Goal: Task Accomplishment & Management: Use online tool/utility

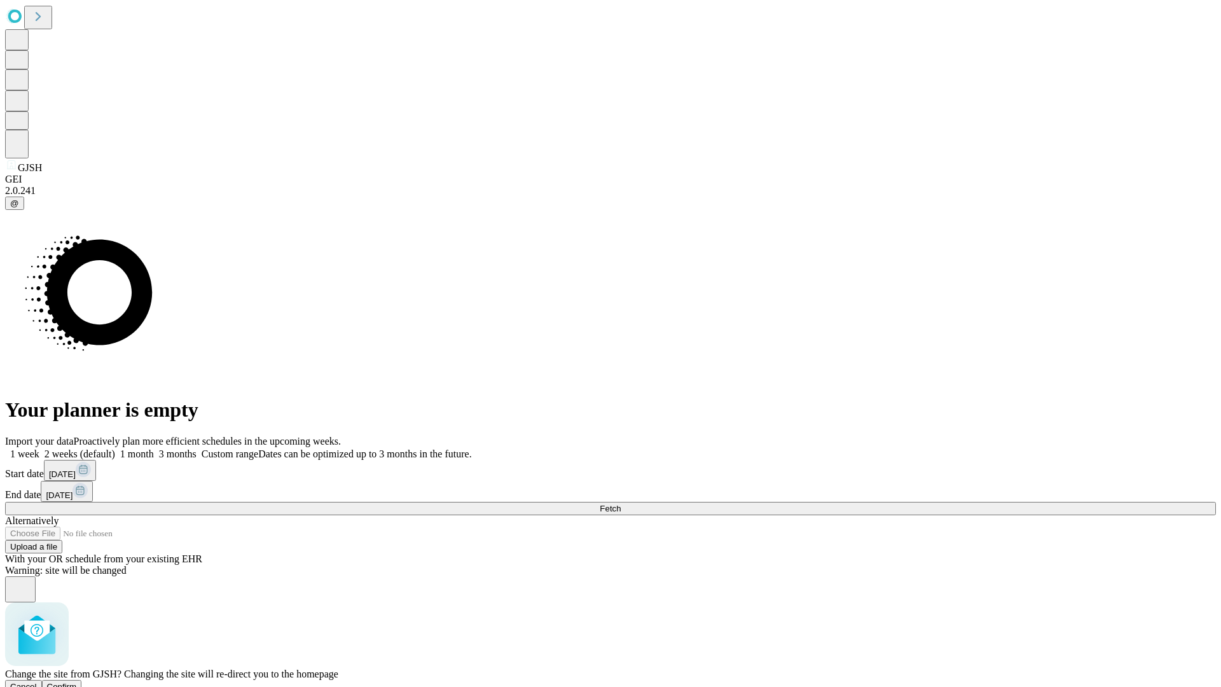
click at [77, 681] on span "Confirm" at bounding box center [62, 686] width 30 height 10
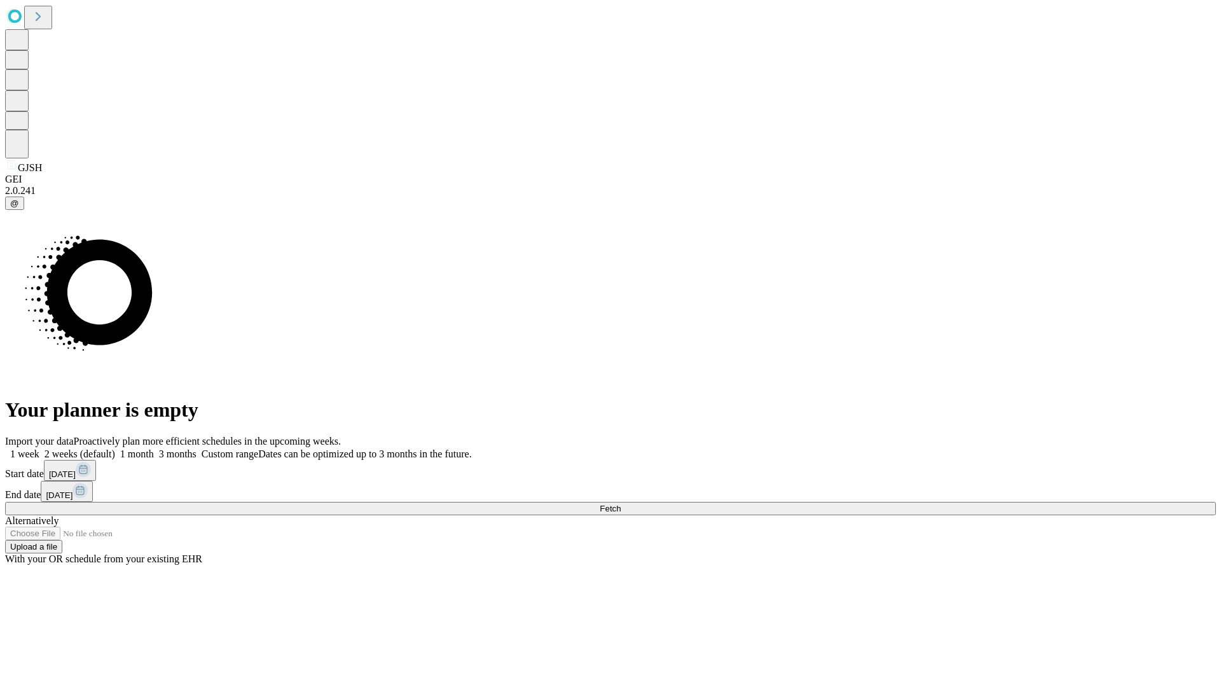
click at [154, 448] on label "1 month" at bounding box center [134, 453] width 39 height 11
click at [620, 503] on span "Fetch" at bounding box center [609, 508] width 21 height 10
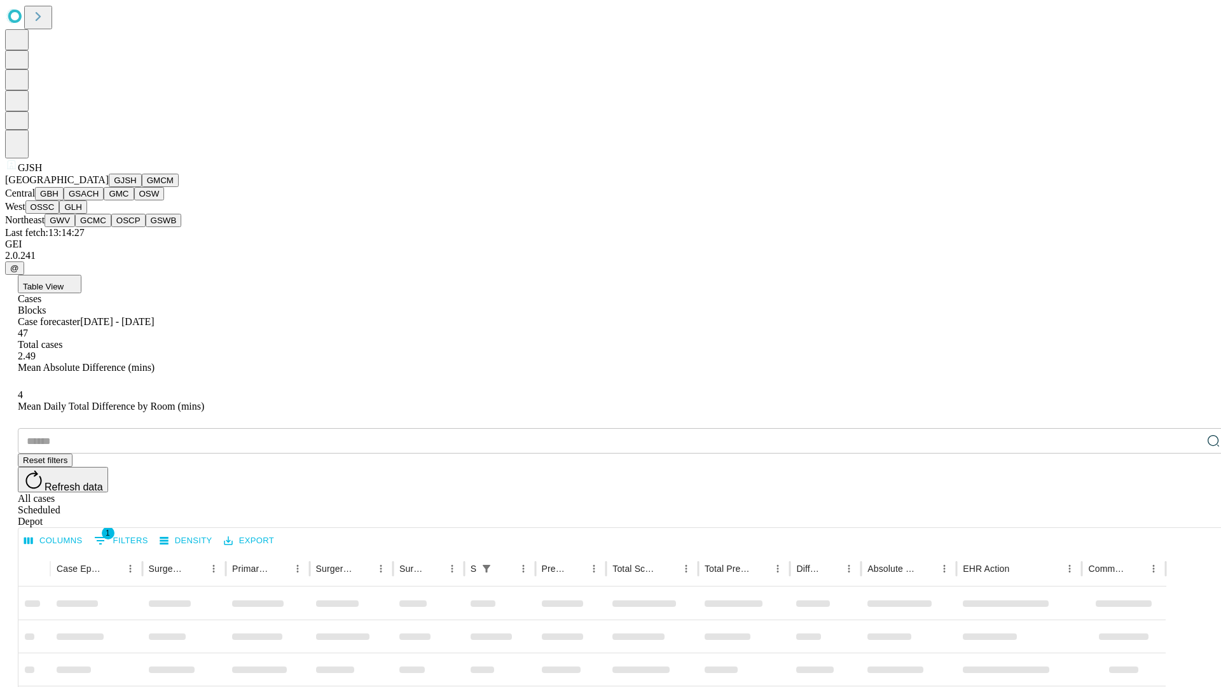
click at [142, 187] on button "GMCM" at bounding box center [160, 180] width 37 height 13
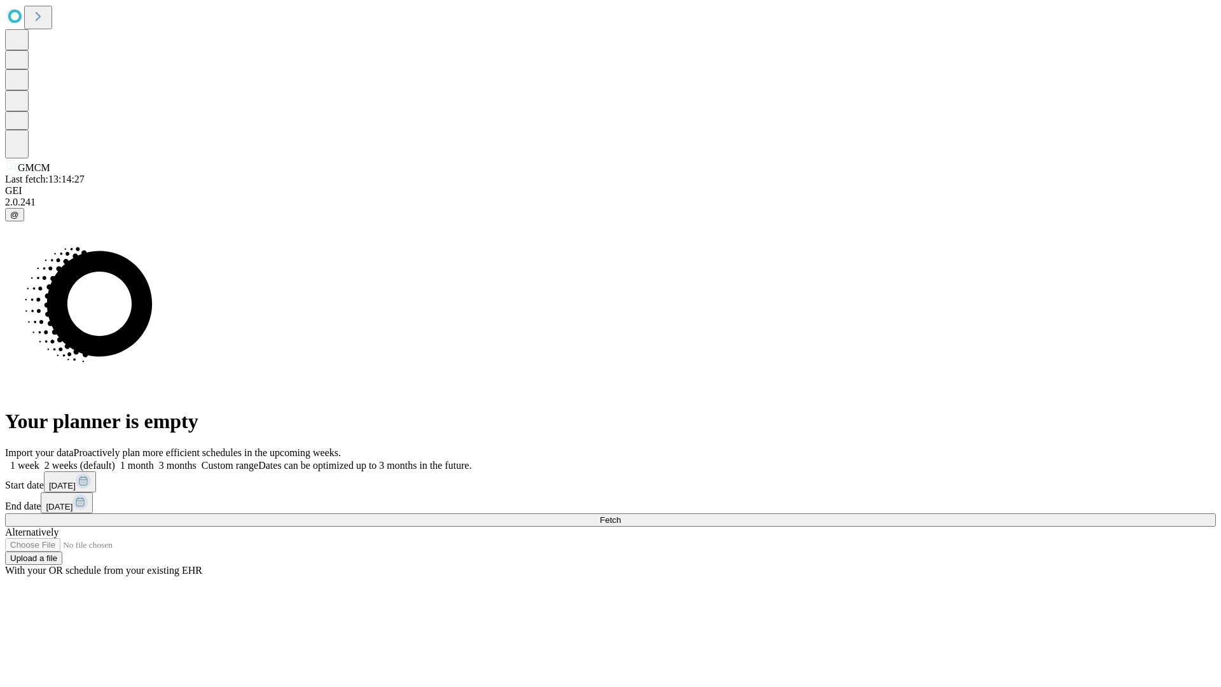
click at [154, 460] on label "1 month" at bounding box center [134, 465] width 39 height 11
click at [620, 515] on span "Fetch" at bounding box center [609, 520] width 21 height 10
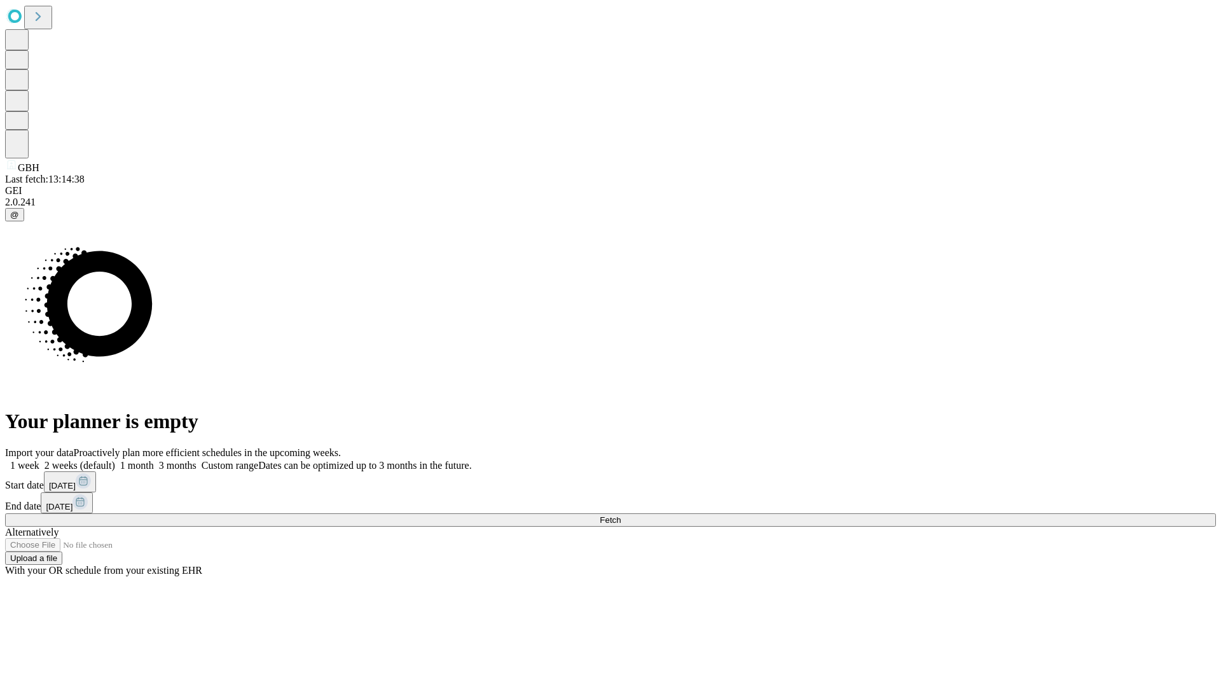
click at [620, 515] on span "Fetch" at bounding box center [609, 520] width 21 height 10
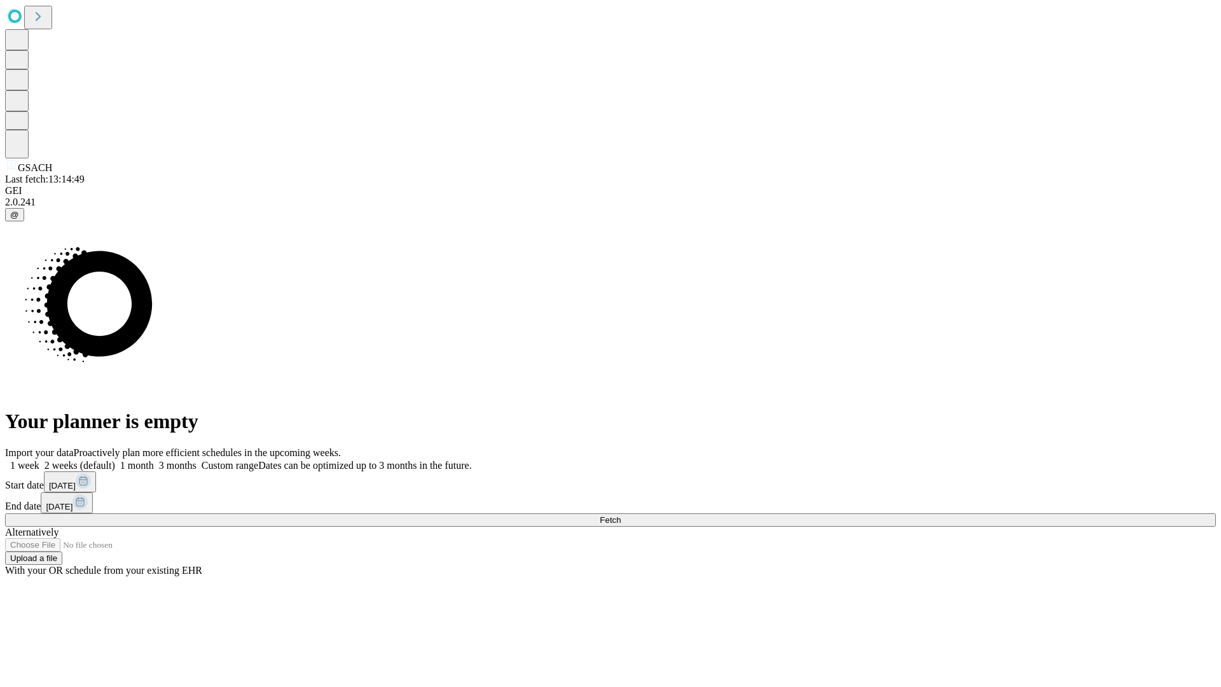
click at [154, 460] on label "1 month" at bounding box center [134, 465] width 39 height 11
click at [620, 515] on span "Fetch" at bounding box center [609, 520] width 21 height 10
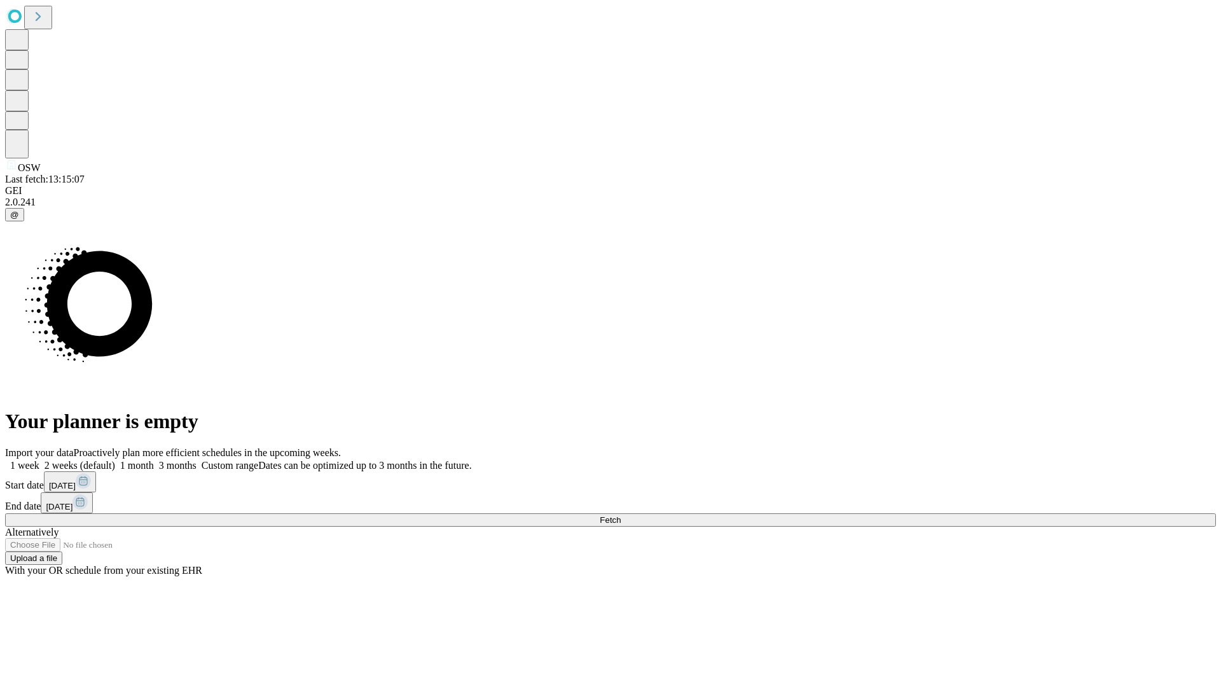
click at [154, 460] on label "1 month" at bounding box center [134, 465] width 39 height 11
click at [620, 515] on span "Fetch" at bounding box center [609, 520] width 21 height 10
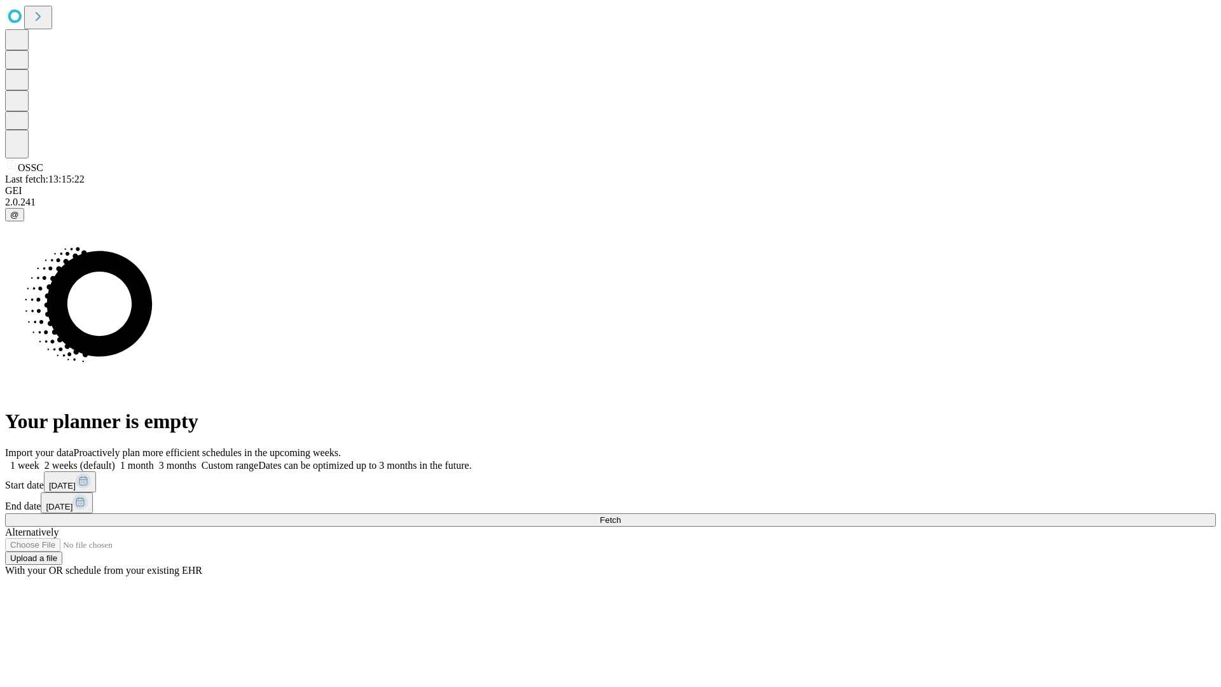
click at [154, 460] on label "1 month" at bounding box center [134, 465] width 39 height 11
click at [620, 515] on span "Fetch" at bounding box center [609, 520] width 21 height 10
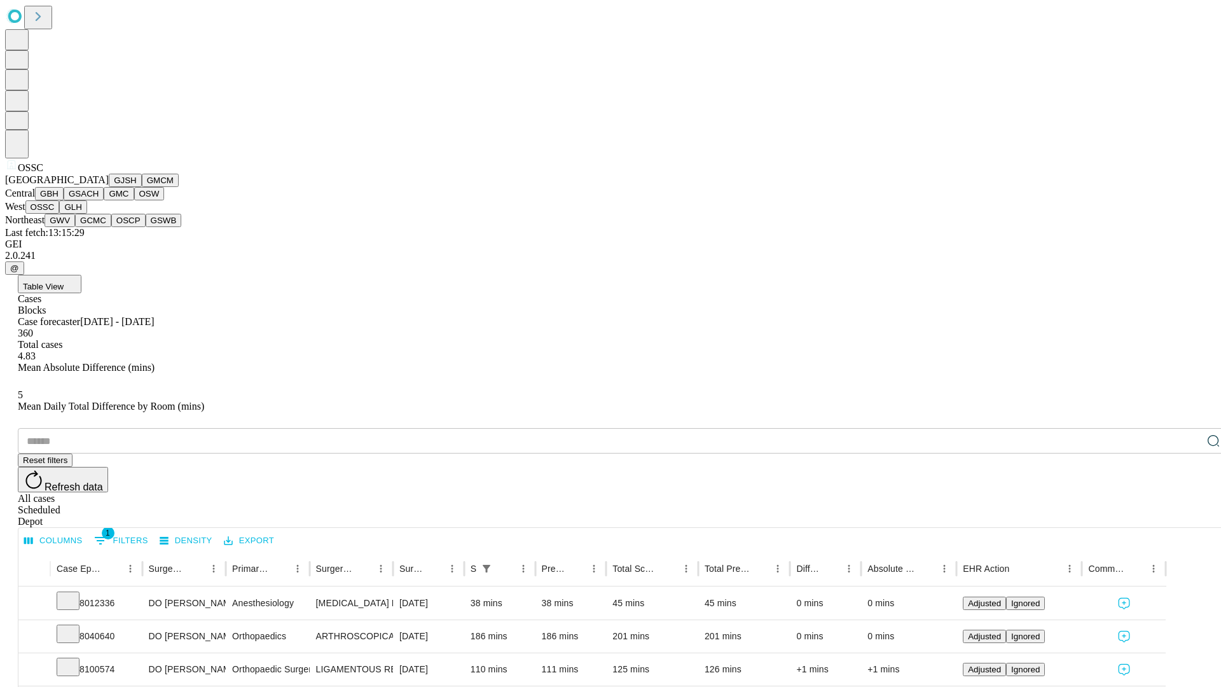
click at [86, 214] on button "GLH" at bounding box center [72, 206] width 27 height 13
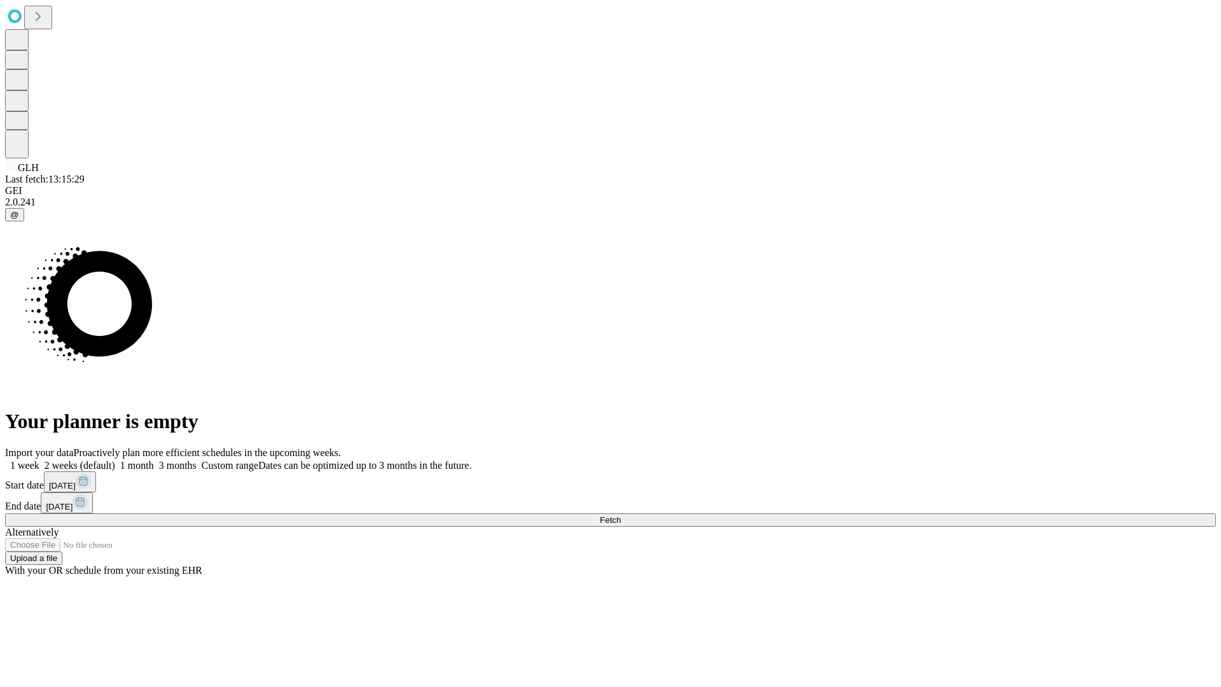
click at [154, 460] on label "1 month" at bounding box center [134, 465] width 39 height 11
click at [620, 515] on span "Fetch" at bounding box center [609, 520] width 21 height 10
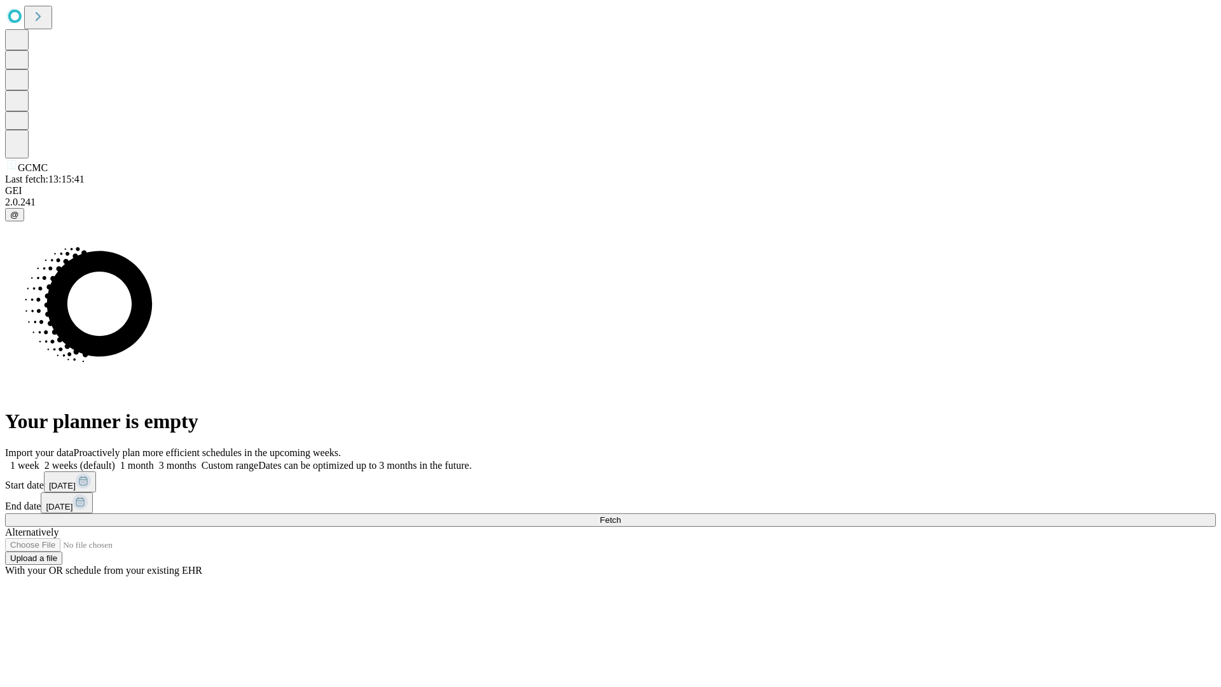
click at [154, 460] on label "1 month" at bounding box center [134, 465] width 39 height 11
click at [620, 515] on span "Fetch" at bounding box center [609, 520] width 21 height 10
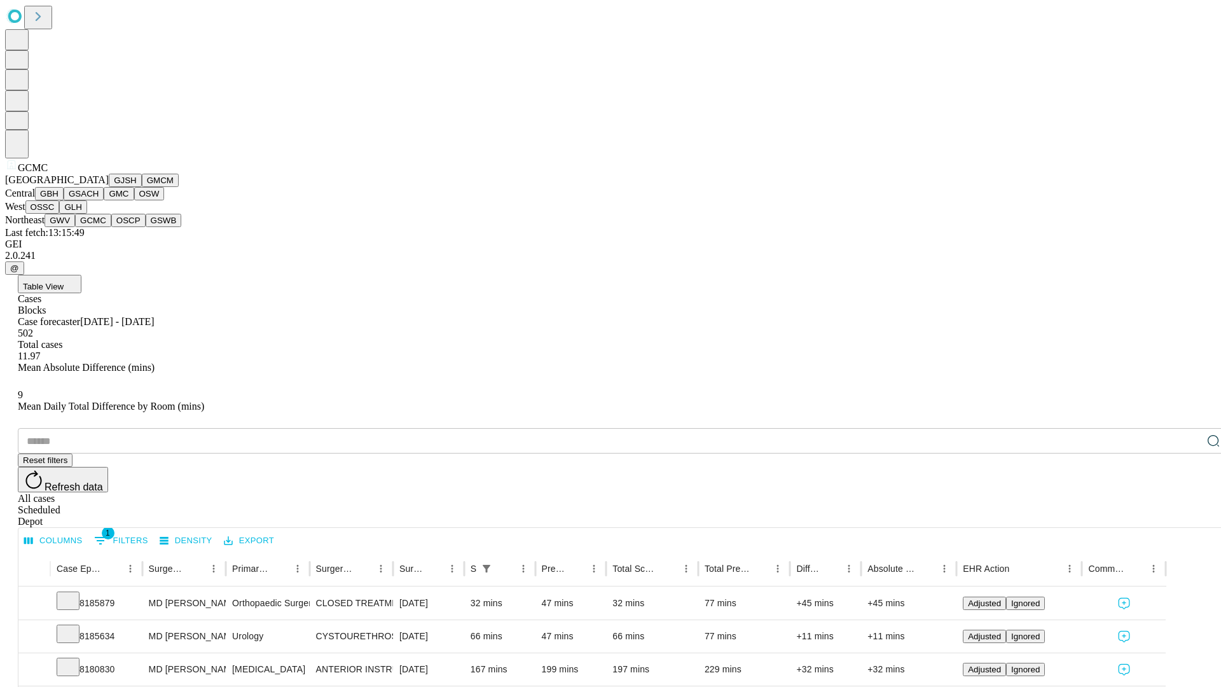
click at [111, 227] on button "OSCP" at bounding box center [128, 220] width 34 height 13
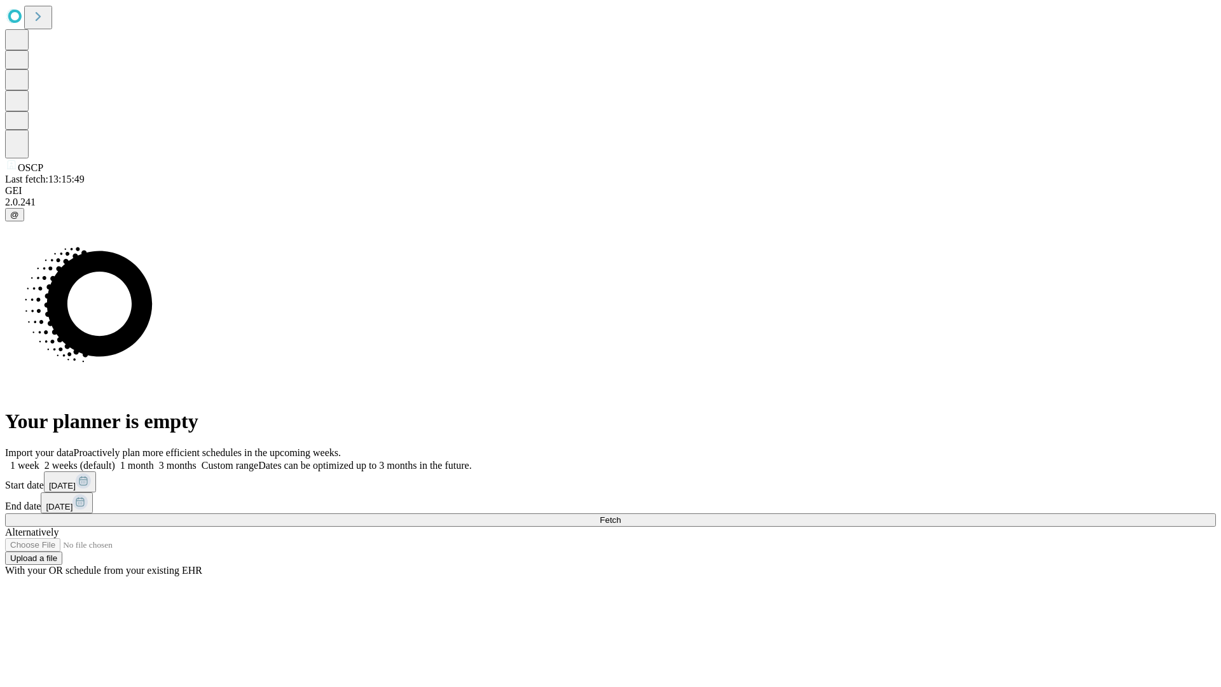
click at [154, 460] on label "1 month" at bounding box center [134, 465] width 39 height 11
click at [620, 515] on span "Fetch" at bounding box center [609, 520] width 21 height 10
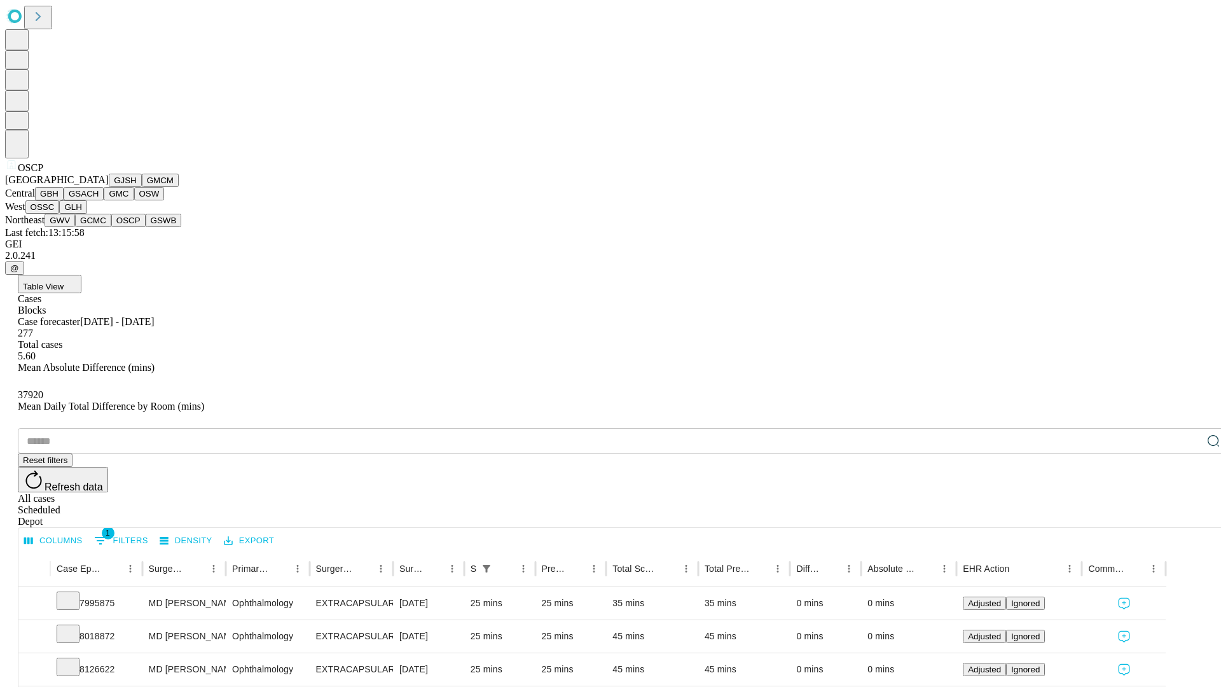
click at [146, 227] on button "GSWB" at bounding box center [164, 220] width 36 height 13
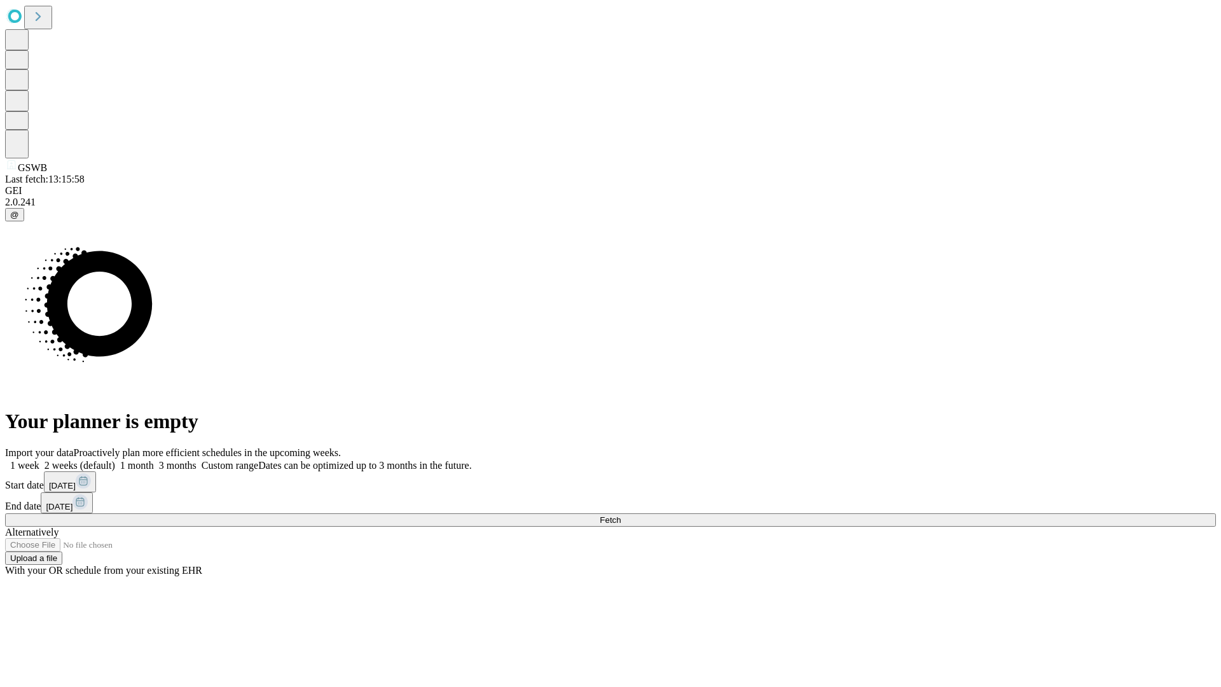
click at [154, 460] on label "1 month" at bounding box center [134, 465] width 39 height 11
click at [620, 515] on span "Fetch" at bounding box center [609, 520] width 21 height 10
